Goal: Information Seeking & Learning: Learn about a topic

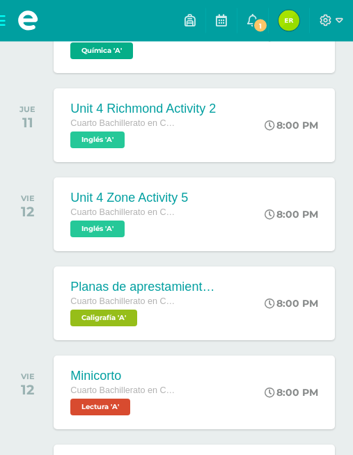
scroll to position [506, 0]
click at [251, 127] on div "Unit 4 Richmond Activity 2 Cuarto Bachillerato en CCLL Inglés 'A' 8:00 PM Unit …" at bounding box center [194, 125] width 281 height 74
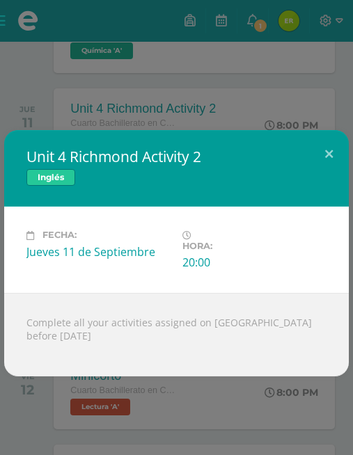
click at [334, 150] on button at bounding box center [329, 153] width 40 height 47
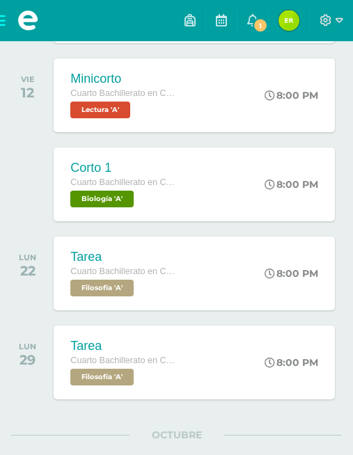
scroll to position [803, 0]
click at [260, 14] on link "1" at bounding box center [252, 21] width 31 height 42
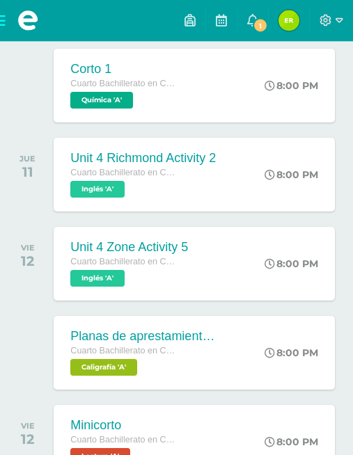
scroll to position [457, 0]
click at [249, 254] on div "Unit 4 Zone Activity 5 Cuarto Bachillerato en CCLL Inglés 'A' 8:00 PM Unit 4 Zo…" at bounding box center [194, 264] width 281 height 74
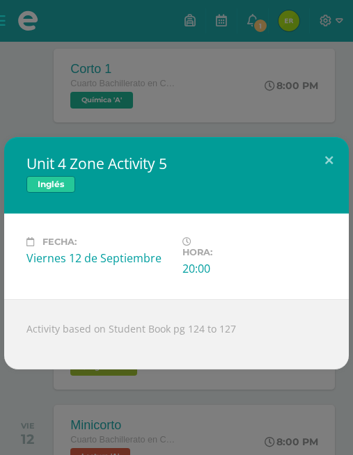
click at [323, 159] on button at bounding box center [329, 160] width 40 height 47
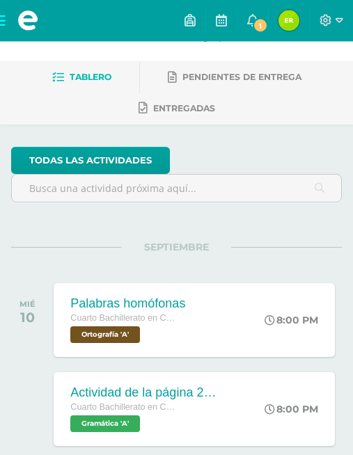
scroll to position [0, 0]
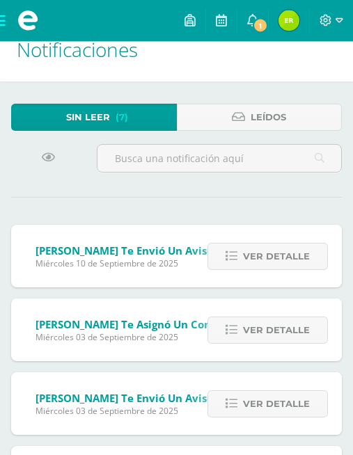
scroll to position [25, 0]
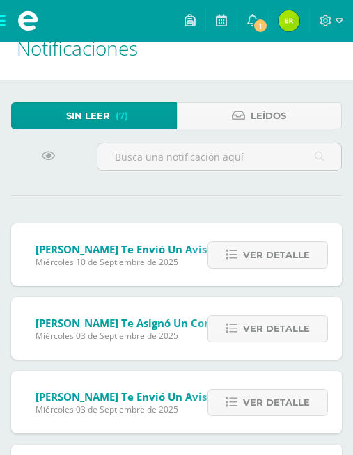
click at [260, 253] on span "Ver detalle" at bounding box center [276, 255] width 67 height 26
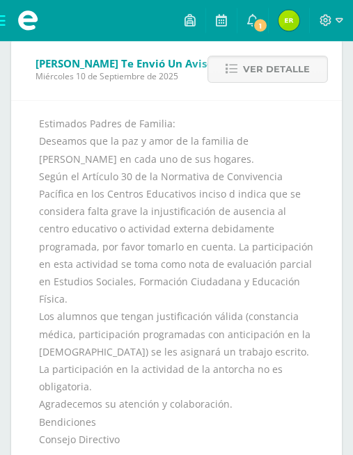
scroll to position [240, 0]
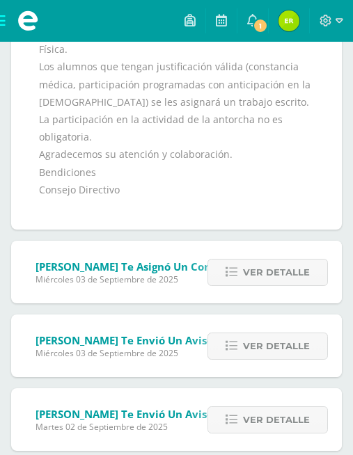
click at [269, 260] on span "Ver detalle" at bounding box center [276, 273] width 67 height 26
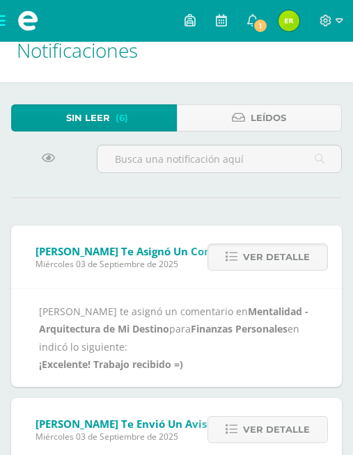
scroll to position [0, 0]
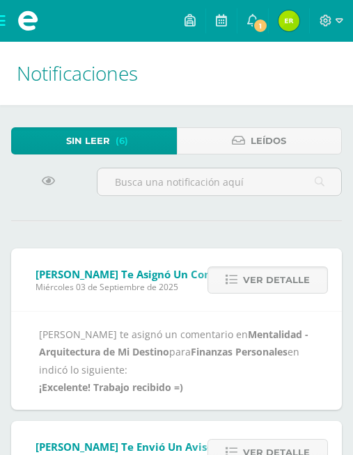
click at [260, 134] on span "Leídos" at bounding box center [269, 141] width 36 height 26
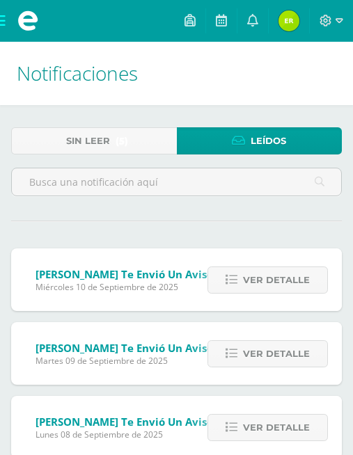
click at [189, 24] on icon at bounding box center [190, 20] width 11 height 13
